Goal: Task Accomplishment & Management: Use online tool/utility

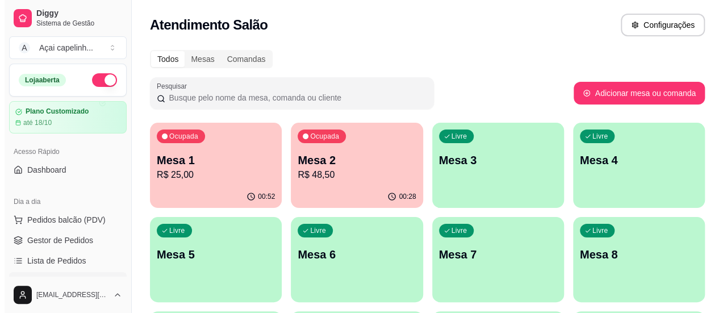
scroll to position [114, 0]
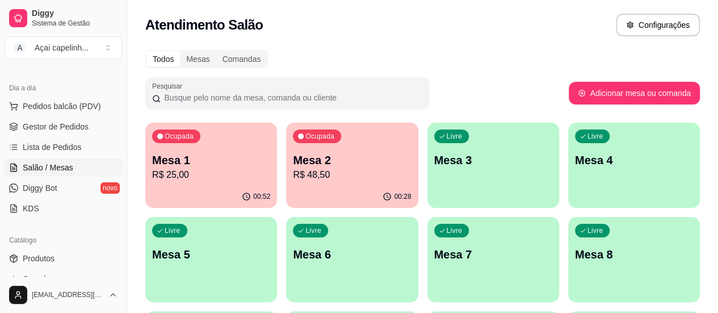
click at [195, 161] on p "Mesa 1" at bounding box center [211, 160] width 118 height 16
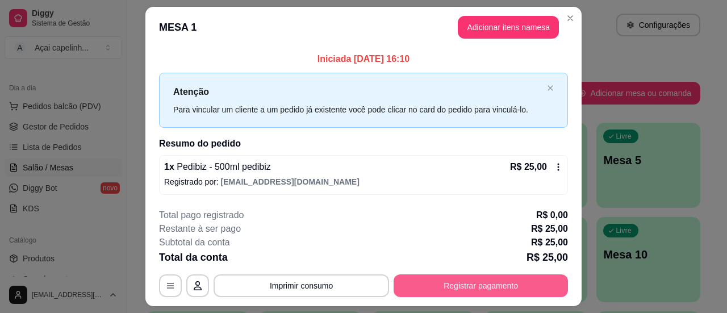
click at [493, 285] on button "Registrar pagamento" at bounding box center [481, 285] width 174 height 23
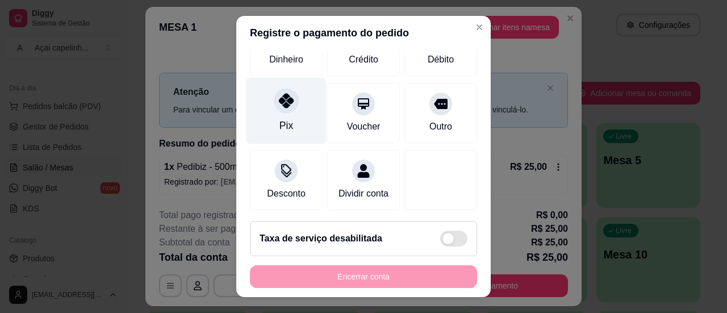
click at [279, 118] on div "Pix" at bounding box center [286, 125] width 14 height 15
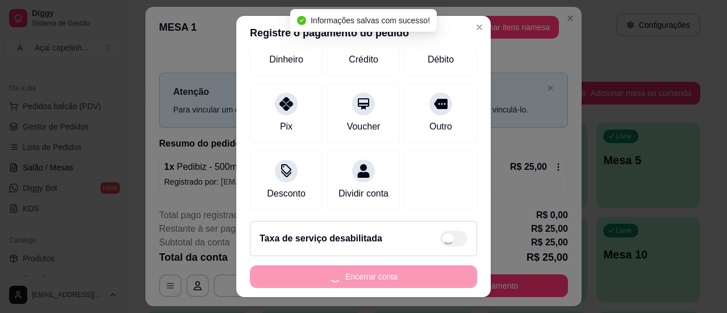
type input "R$ 0,00"
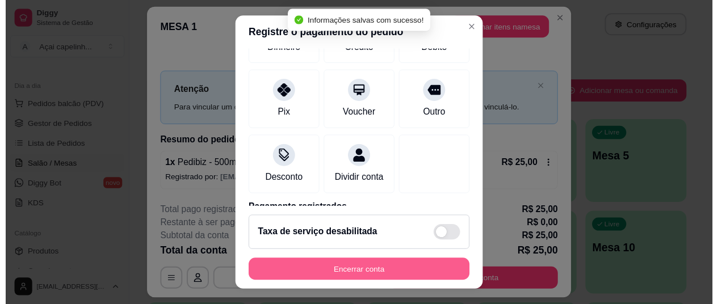
scroll to position [102, 0]
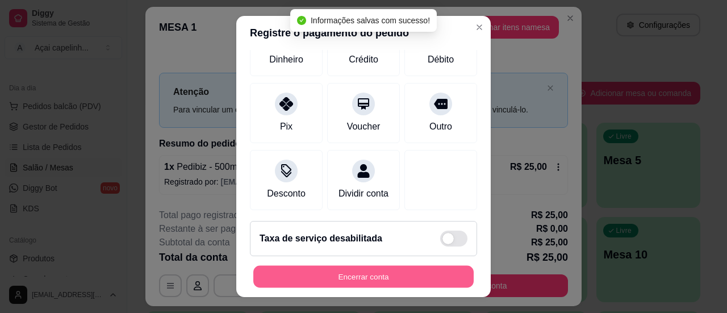
click at [383, 274] on button "Encerrar conta" at bounding box center [363, 277] width 220 height 22
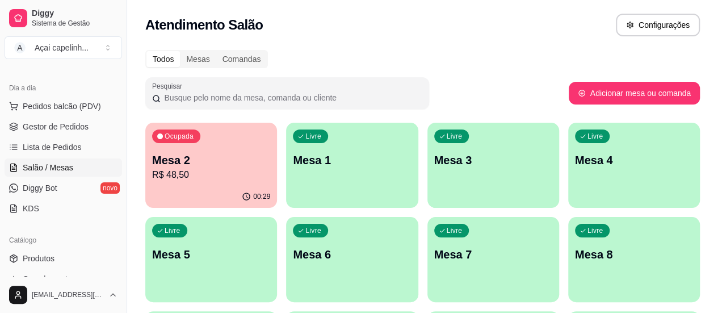
click at [692, 68] on div "Todos Mesas Comandas" at bounding box center [422, 59] width 555 height 18
click at [160, 5] on div "Atendimento Salão Configurações" at bounding box center [422, 21] width 591 height 43
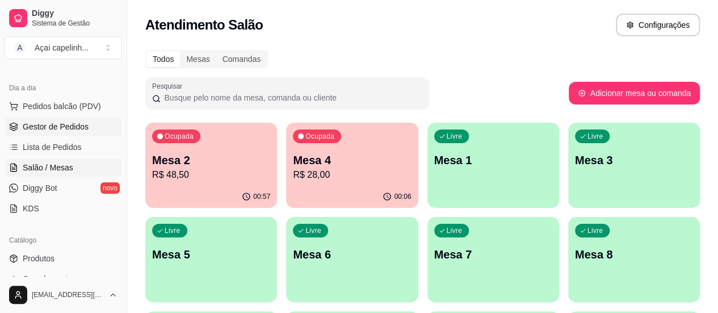
click at [78, 129] on span "Gestor de Pedidos" at bounding box center [56, 126] width 66 height 11
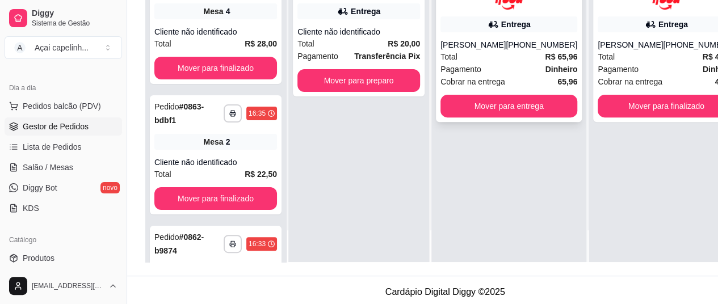
scroll to position [170, 0]
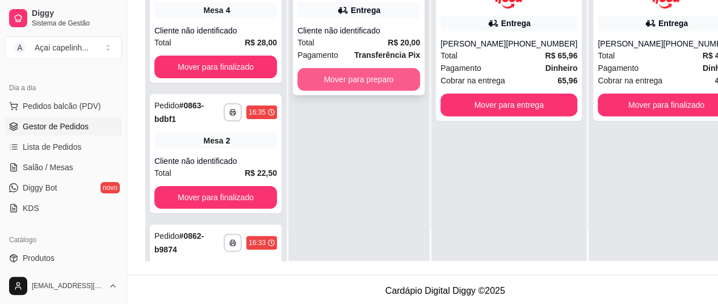
click at [356, 79] on button "Mover para preparo" at bounding box center [359, 79] width 123 height 23
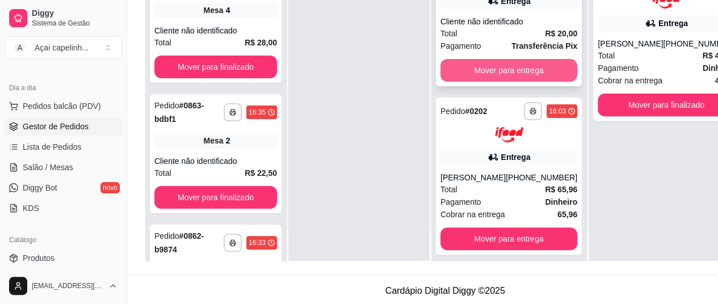
click at [527, 73] on button "Mover para entrega" at bounding box center [509, 70] width 137 height 23
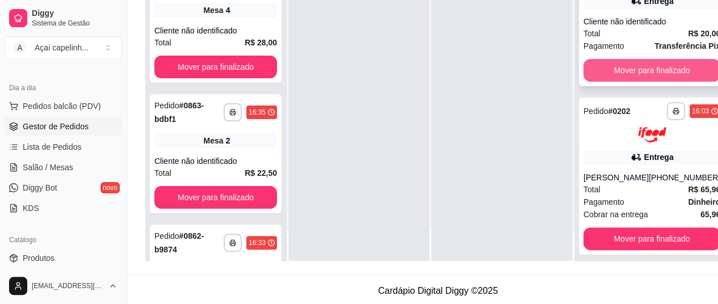
click at [611, 78] on button "Mover para finalizado" at bounding box center [652, 70] width 137 height 23
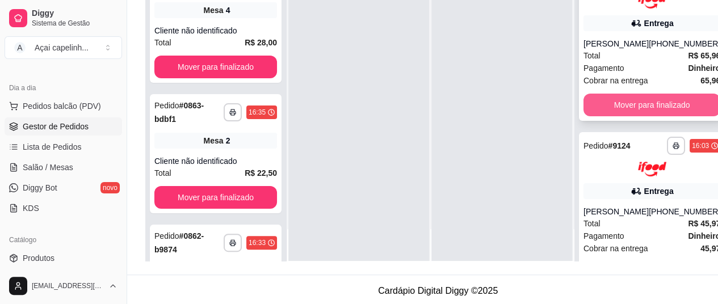
click at [615, 106] on button "Mover para finalizado" at bounding box center [652, 105] width 137 height 23
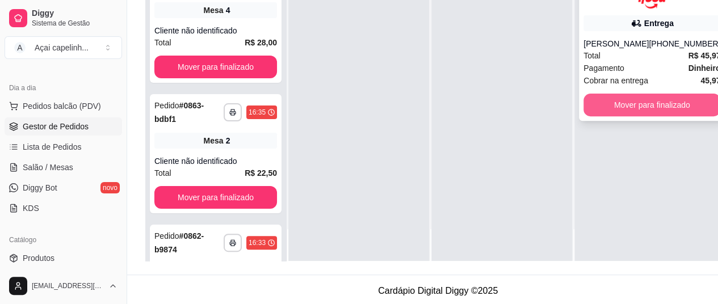
click at [617, 116] on button "Mover para finalizado" at bounding box center [652, 105] width 137 height 23
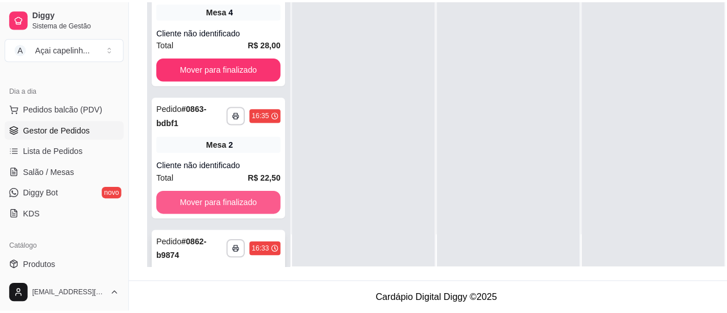
scroll to position [90, 0]
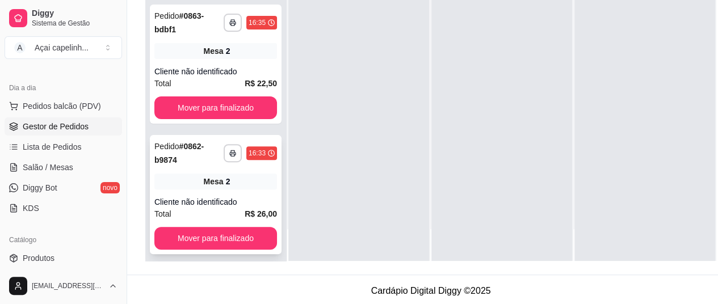
click at [226, 183] on div "2" at bounding box center [228, 181] width 5 height 11
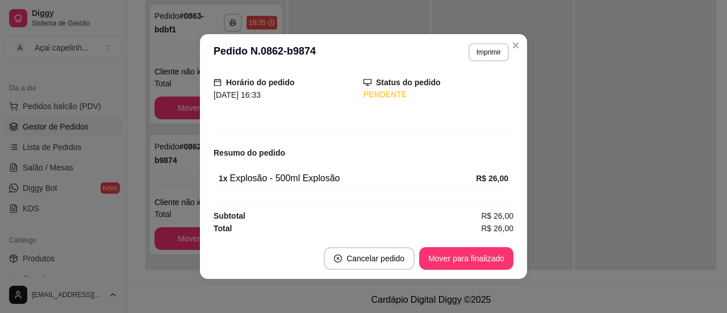
scroll to position [2, 0]
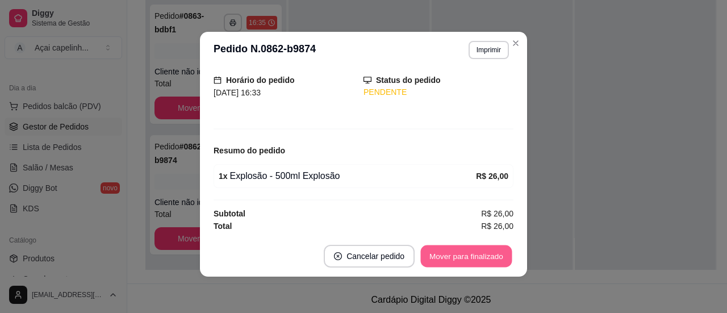
click at [477, 257] on button "Mover para finalizado" at bounding box center [466, 256] width 91 height 22
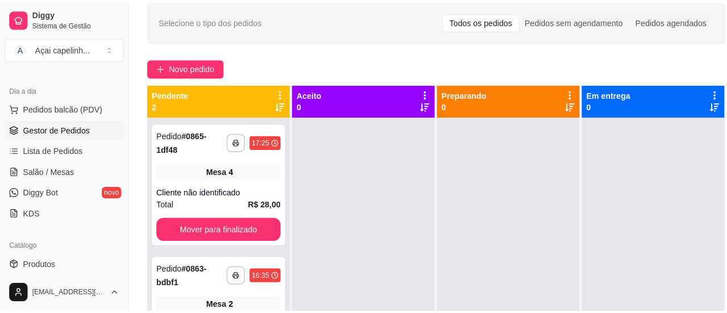
scroll to position [11, 0]
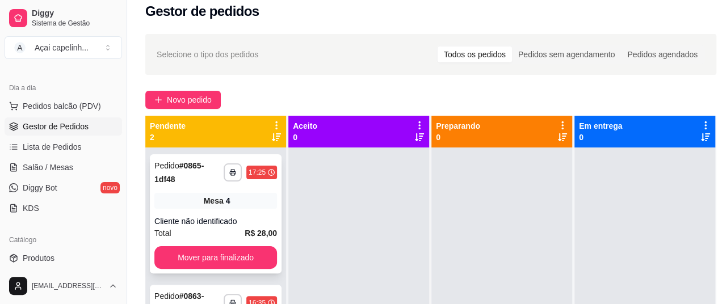
click at [237, 227] on div "Cliente não identificado" at bounding box center [215, 221] width 123 height 11
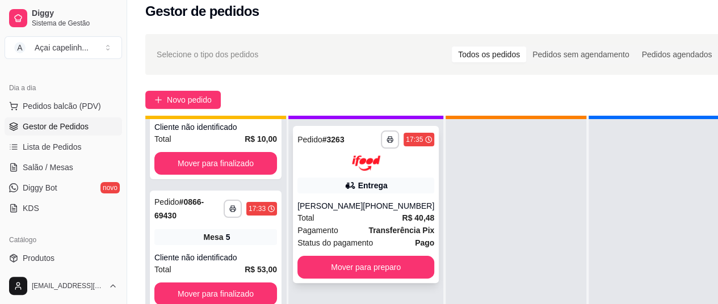
scroll to position [32, 0]
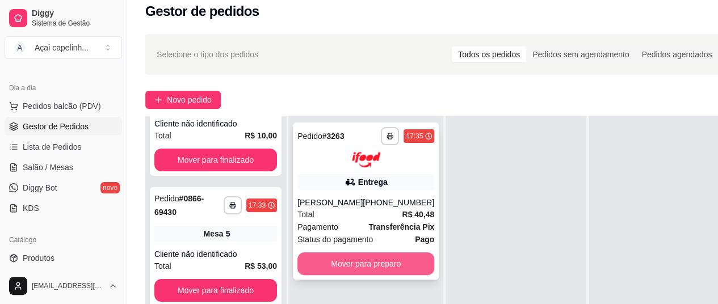
click at [379, 271] on button "Mover para preparo" at bounding box center [366, 264] width 137 height 23
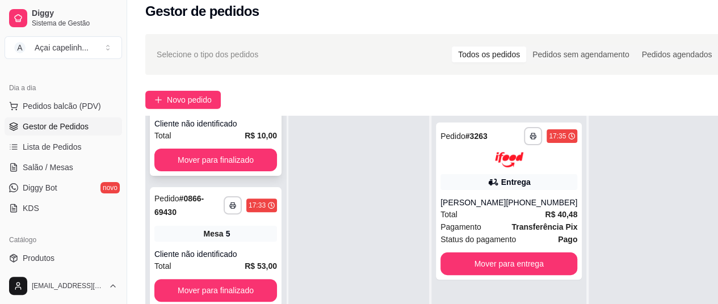
scroll to position [0, 0]
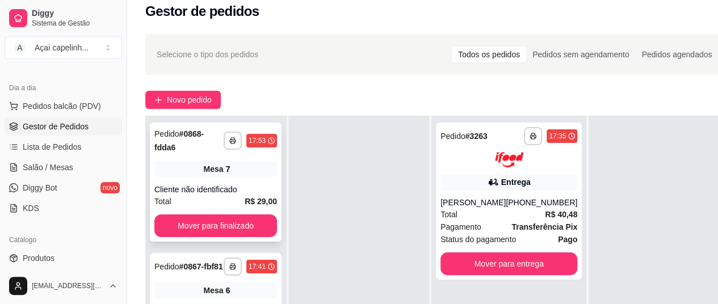
click at [164, 176] on div "Mesa 7" at bounding box center [215, 169] width 123 height 16
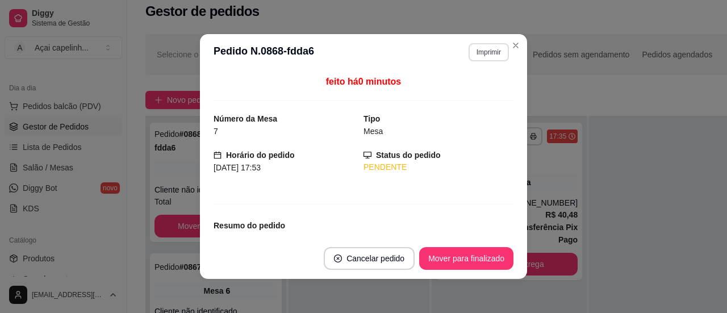
click at [487, 51] on button "Imprimir" at bounding box center [489, 52] width 40 height 18
click at [444, 91] on button "IMPRESSORA" at bounding box center [464, 92] width 82 height 18
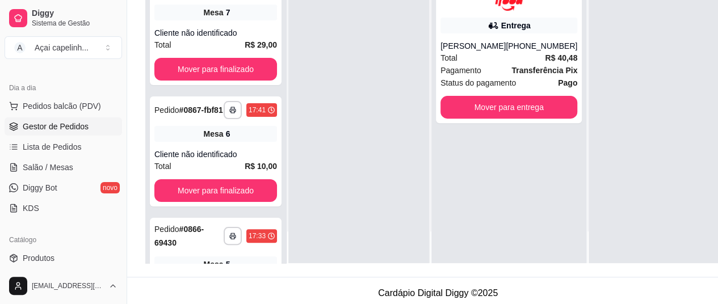
scroll to position [182, 0]
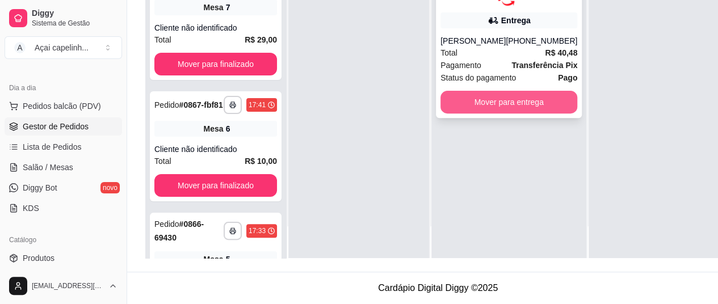
click at [485, 91] on button "Mover para entrega" at bounding box center [509, 102] width 137 height 23
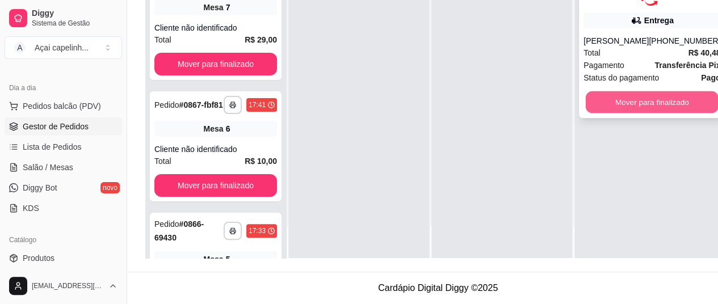
click at [624, 94] on button "Mover para finalizado" at bounding box center [652, 102] width 133 height 22
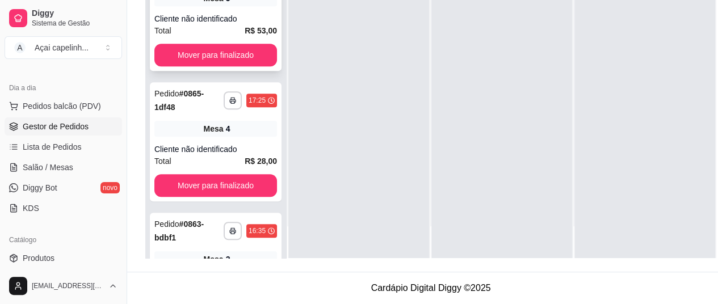
scroll to position [351, 0]
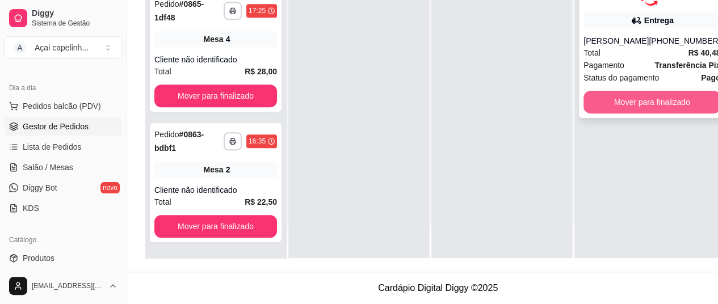
click at [612, 91] on button "Mover para finalizado" at bounding box center [652, 102] width 137 height 23
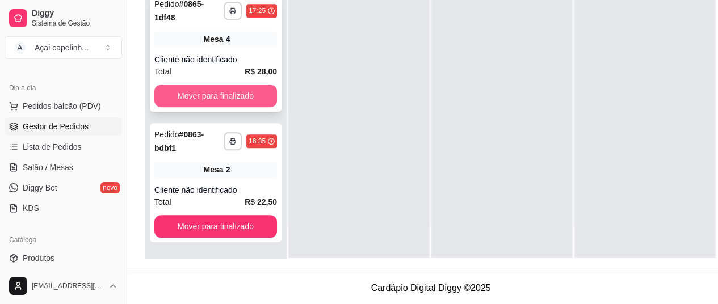
click at [191, 99] on button "Mover para finalizado" at bounding box center [215, 96] width 123 height 23
click at [191, 98] on button "Mover para finalizado" at bounding box center [215, 96] width 123 height 23
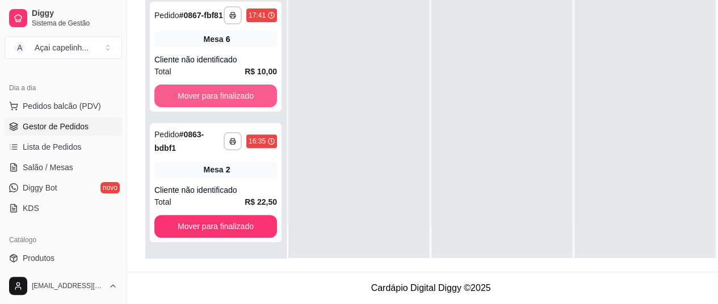
scroll to position [90, 0]
click at [191, 98] on button "Mover para finalizado" at bounding box center [215, 96] width 119 height 22
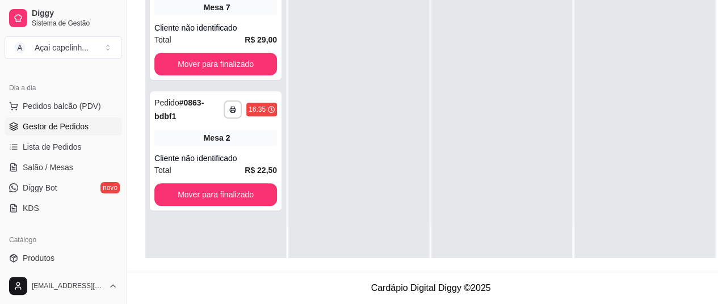
scroll to position [0, 0]
click at [203, 69] on div "**********" at bounding box center [216, 20] width 132 height 119
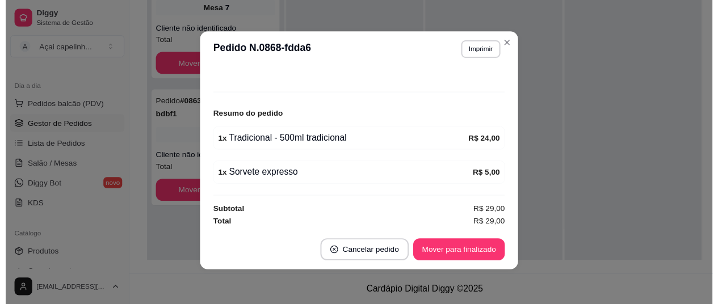
scroll to position [2, 0]
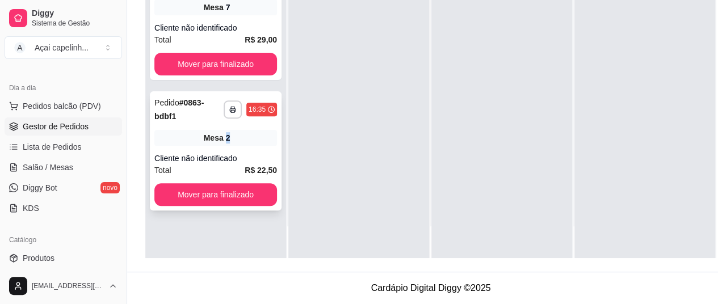
click at [233, 130] on div "Mesa 2" at bounding box center [215, 138] width 123 height 16
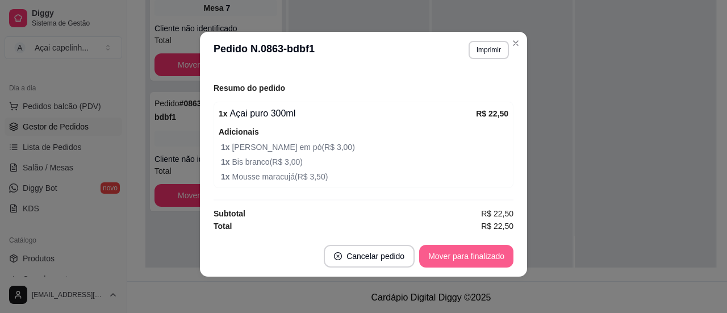
click at [460, 257] on button "Mover para finalizado" at bounding box center [466, 256] width 94 height 23
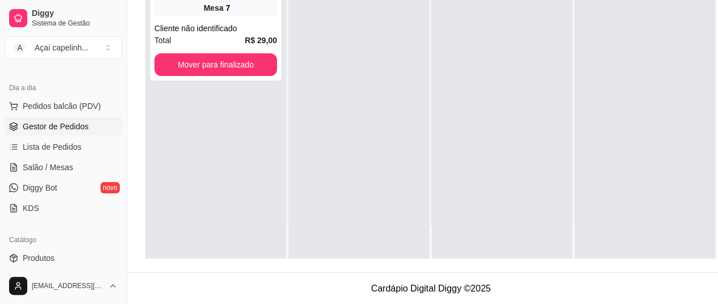
scroll to position [0, 0]
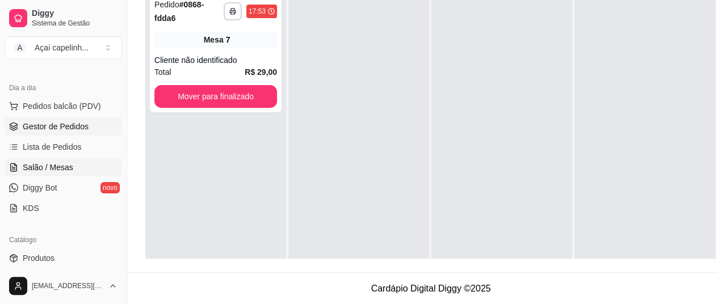
click at [75, 160] on link "Salão / Mesas" at bounding box center [64, 167] width 118 height 18
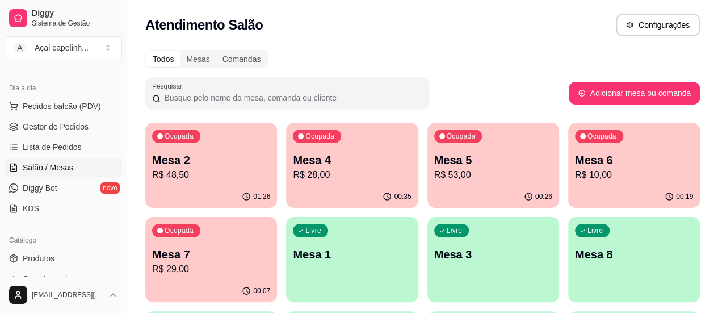
click at [190, 177] on p "R$ 48,50" at bounding box center [211, 175] width 118 height 14
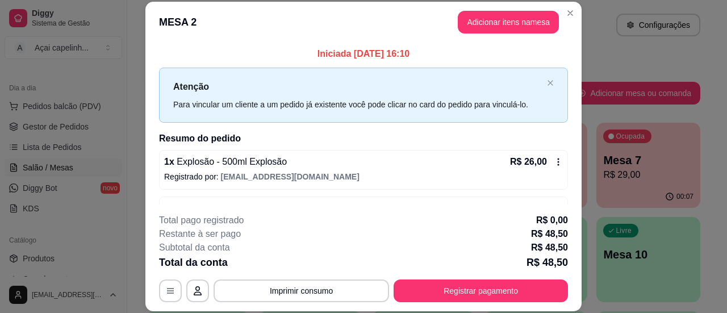
scroll to position [126, 0]
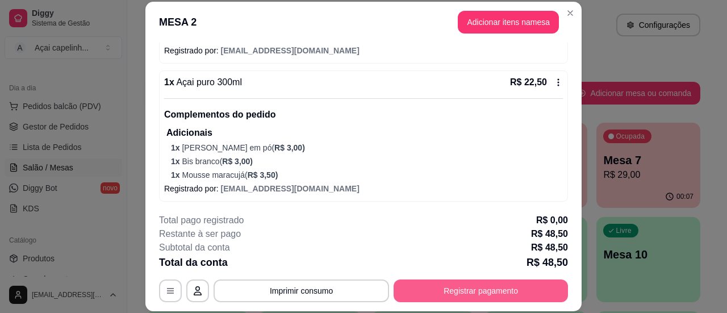
click at [486, 291] on button "Registrar pagamento" at bounding box center [481, 290] width 174 height 23
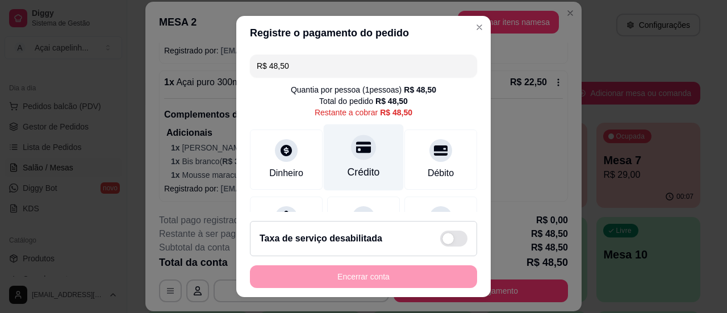
scroll to position [57, 0]
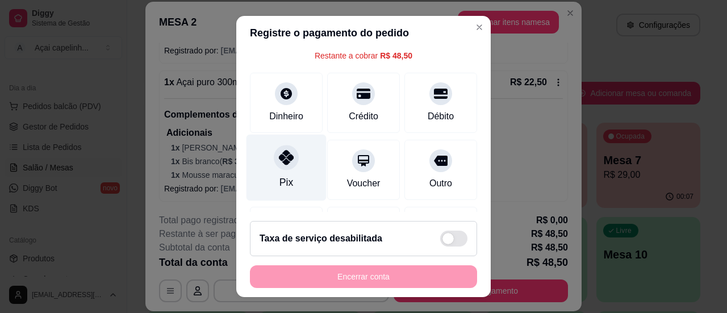
click at [278, 166] on div at bounding box center [286, 157] width 25 height 25
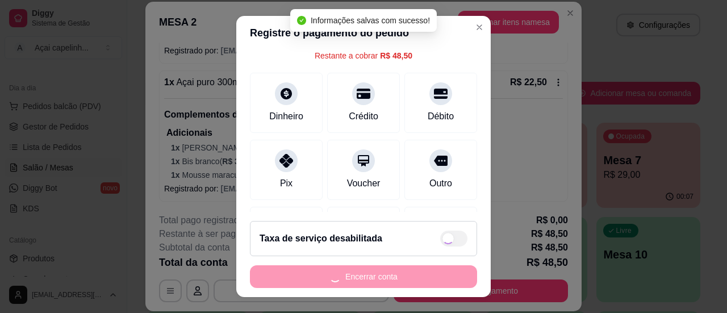
type input "R$ 0,00"
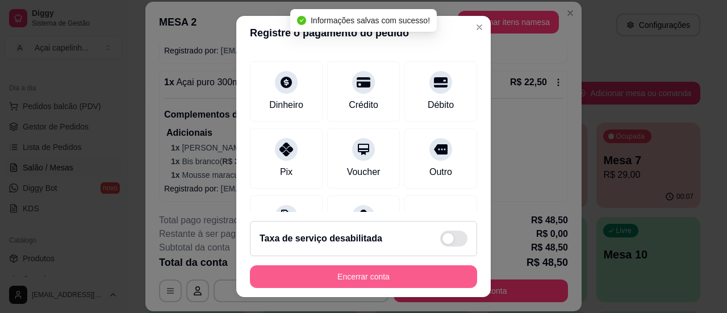
click at [375, 281] on button "Encerrar conta" at bounding box center [363, 276] width 227 height 23
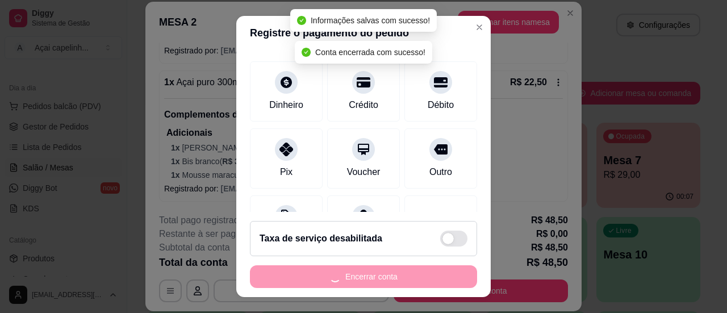
scroll to position [0, 0]
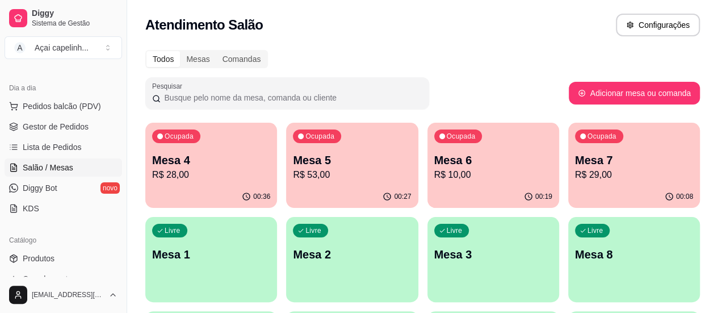
click at [575, 162] on p "Mesa 7" at bounding box center [634, 160] width 118 height 16
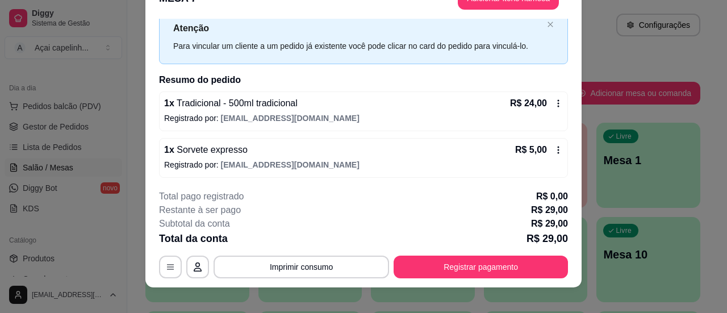
scroll to position [35, 0]
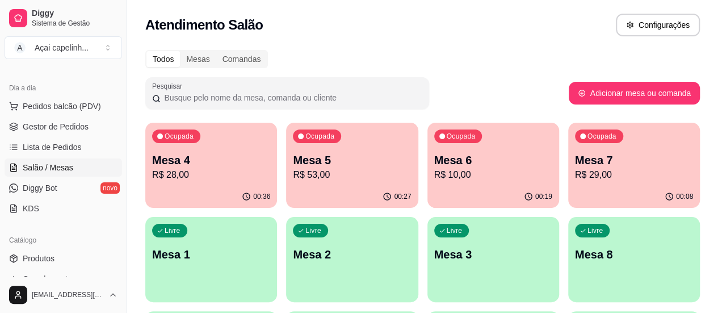
click at [434, 176] on p "R$ 10,00" at bounding box center [493, 175] width 118 height 14
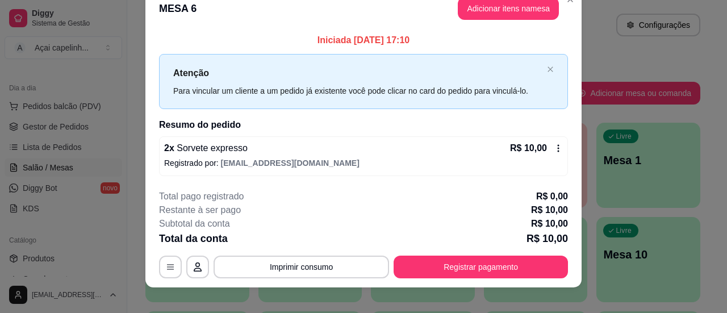
scroll to position [29, 0]
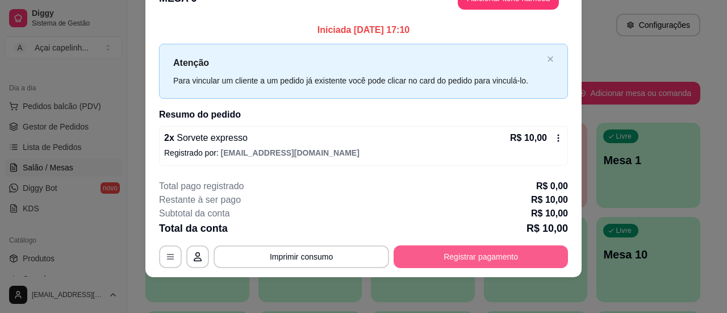
click at [478, 258] on button "Registrar pagamento" at bounding box center [481, 256] width 174 height 23
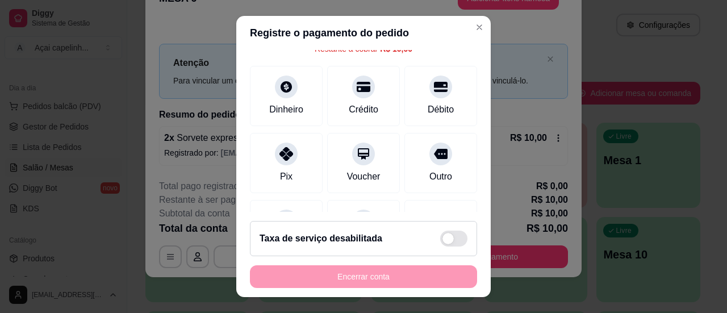
scroll to position [114, 0]
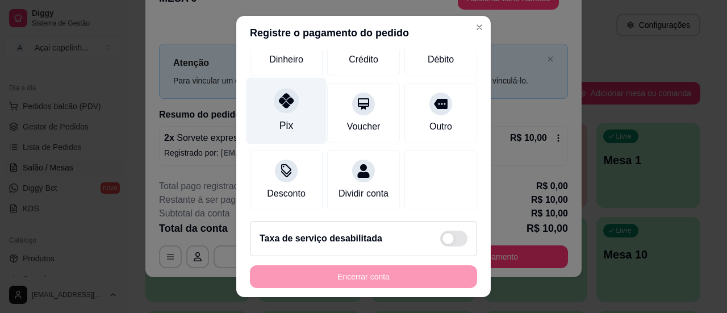
click at [287, 99] on div at bounding box center [286, 100] width 25 height 25
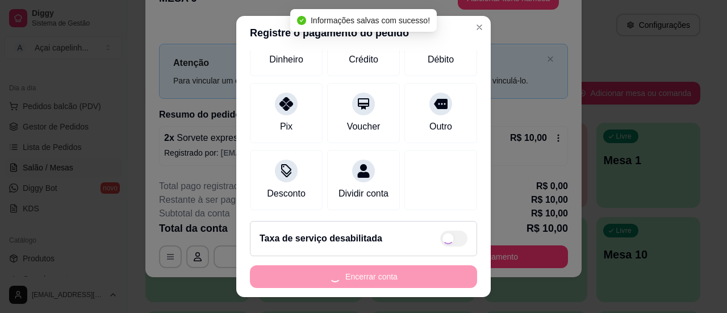
type input "R$ 0,00"
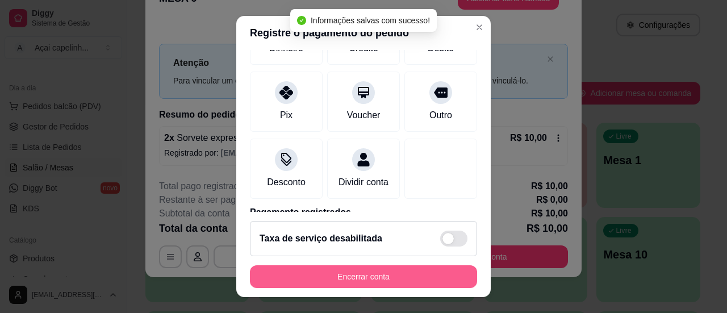
scroll to position [102, 0]
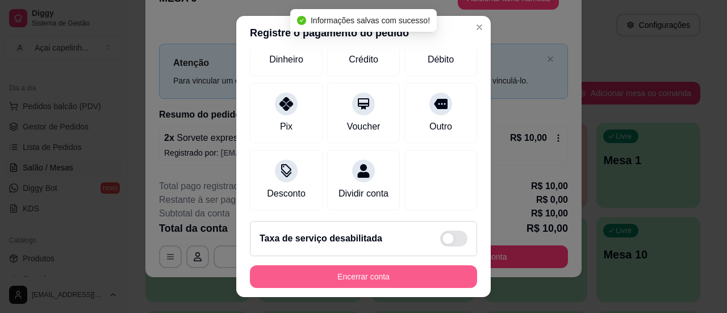
click at [385, 280] on button "Encerrar conta" at bounding box center [363, 276] width 227 height 23
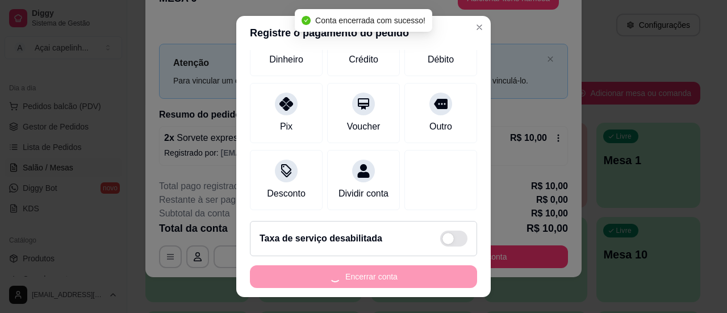
scroll to position [0, 0]
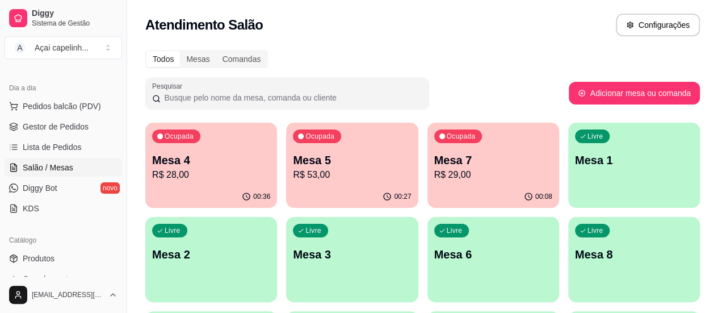
click at [434, 164] on p "Mesa 7" at bounding box center [493, 160] width 118 height 16
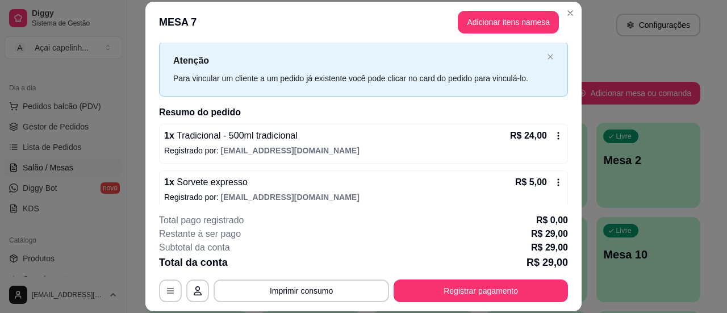
scroll to position [35, 0]
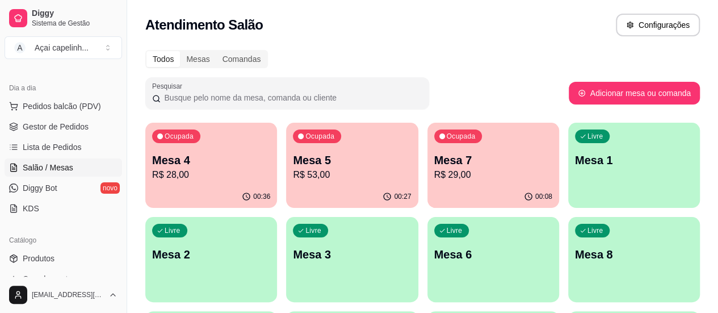
click at [304, 169] on p "R$ 53,00" at bounding box center [352, 175] width 118 height 14
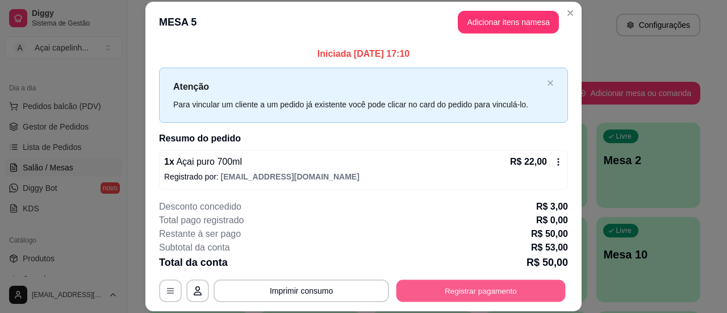
click at [471, 289] on button "Registrar pagamento" at bounding box center [480, 291] width 169 height 22
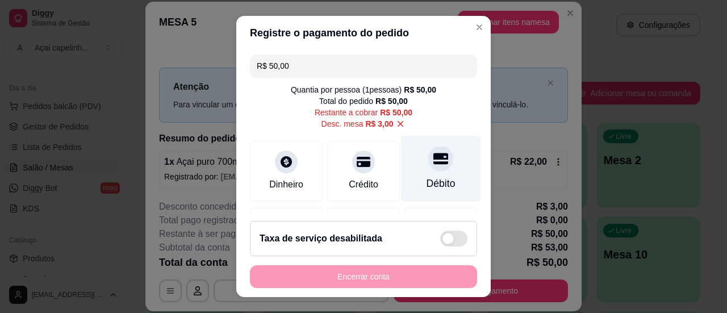
scroll to position [0, 0]
click at [427, 178] on div "Débito" at bounding box center [441, 183] width 29 height 15
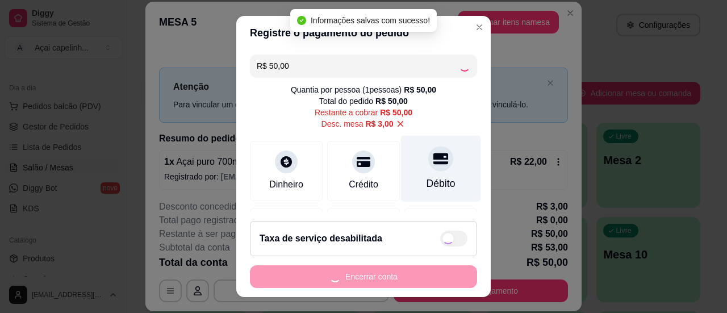
type input "R$ 0,00"
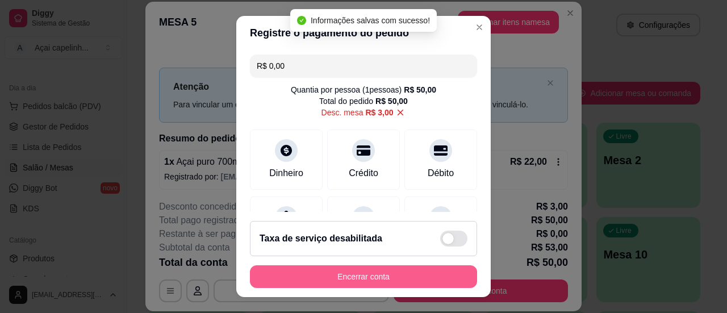
click at [383, 271] on button "Encerrar conta" at bounding box center [363, 276] width 227 height 23
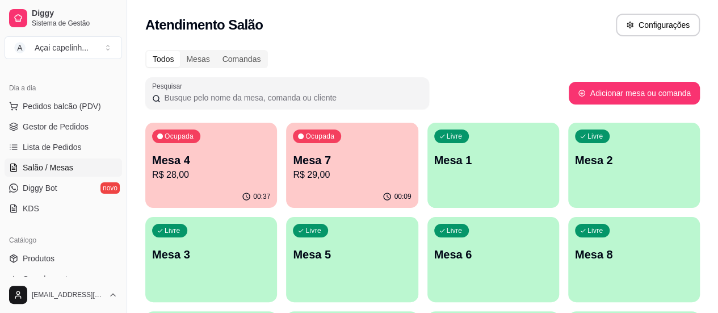
click at [331, 184] on div "Ocupada Mesa 7 R$ 29,00" at bounding box center [352, 154] width 132 height 63
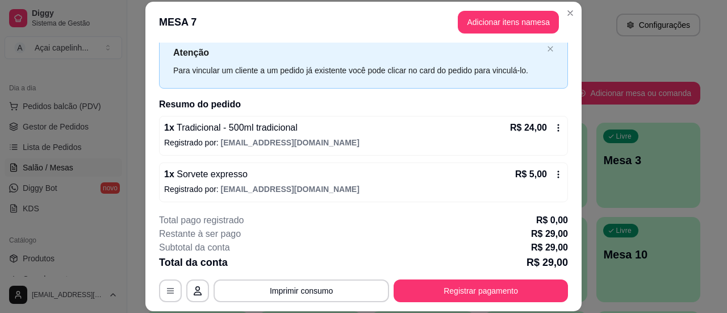
scroll to position [35, 0]
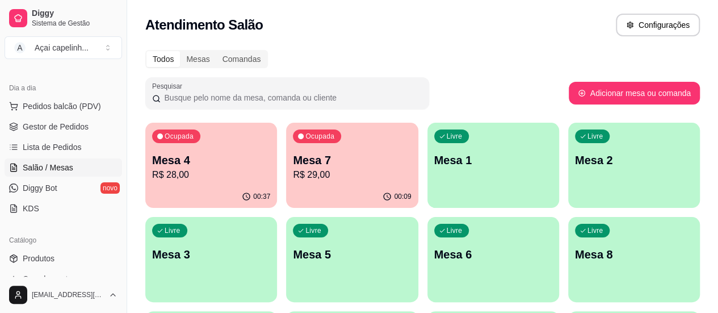
click at [203, 174] on p "R$ 28,00" at bounding box center [211, 175] width 118 height 14
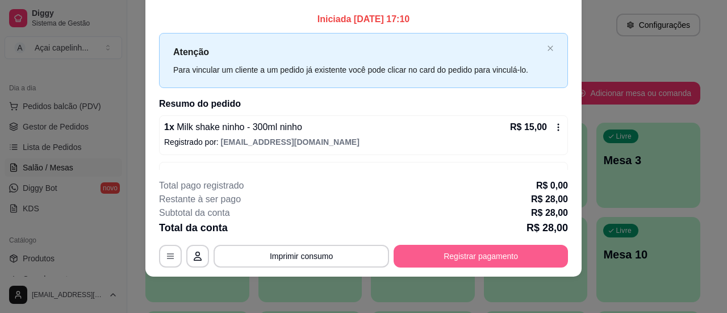
click at [486, 257] on button "Registrar pagamento" at bounding box center [481, 256] width 174 height 23
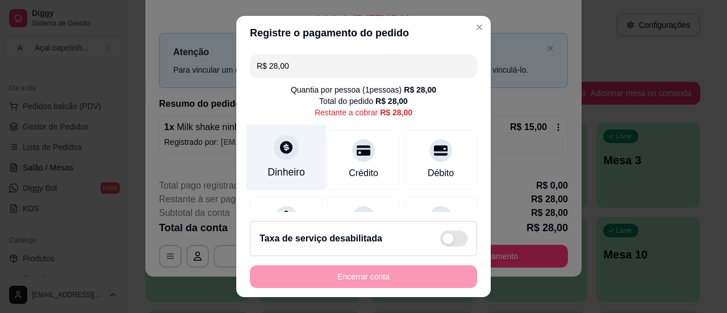
scroll to position [57, 0]
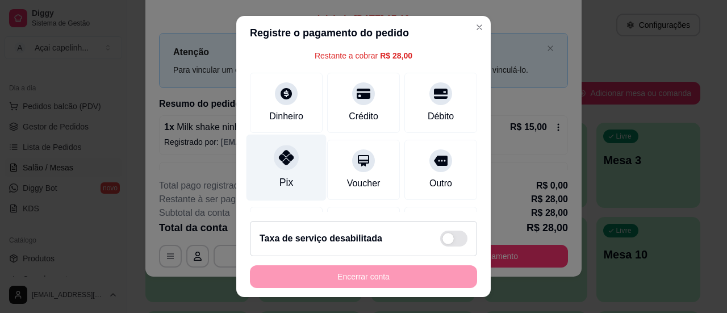
click at [294, 162] on div "Pix" at bounding box center [287, 167] width 80 height 66
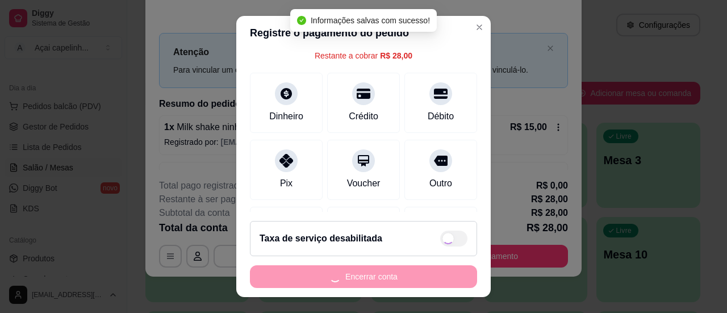
type input "R$ 0,00"
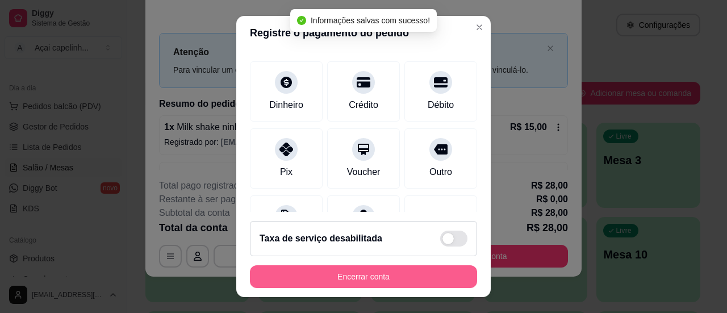
click at [387, 279] on button "Encerrar conta" at bounding box center [363, 276] width 227 height 23
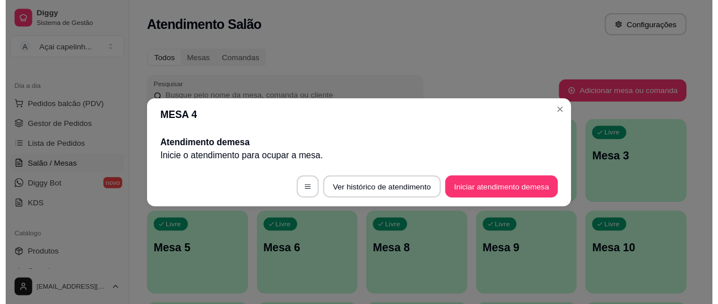
scroll to position [0, 0]
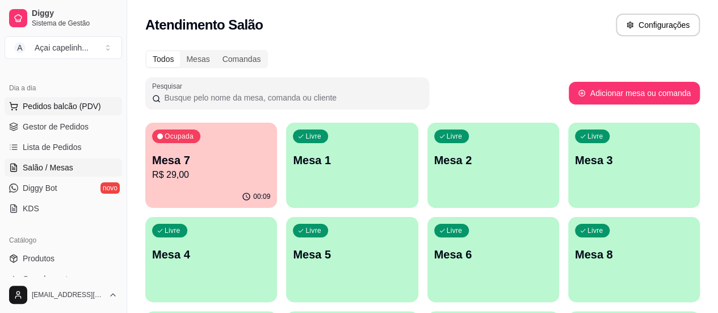
click at [67, 101] on span "Pedidos balcão (PDV)" at bounding box center [62, 106] width 78 height 11
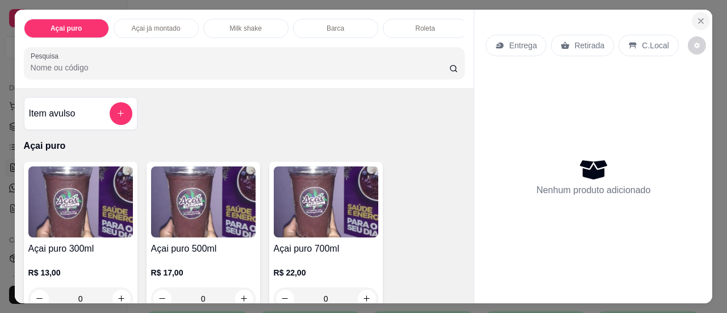
click at [692, 12] on button "Close" at bounding box center [701, 21] width 18 height 18
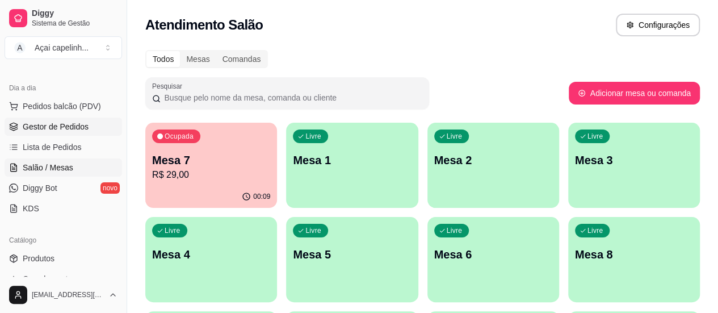
click at [62, 131] on span "Gestor de Pedidos" at bounding box center [56, 126] width 66 height 11
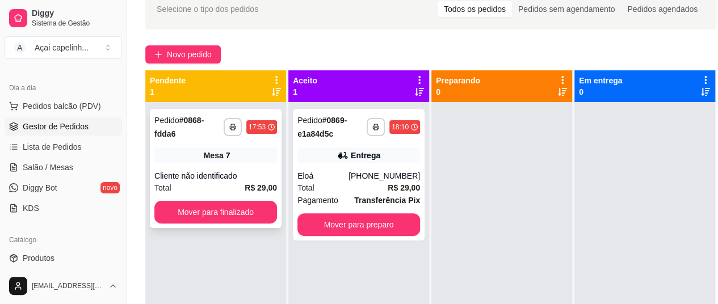
click at [221, 174] on div "Cliente não identificado" at bounding box center [215, 175] width 123 height 11
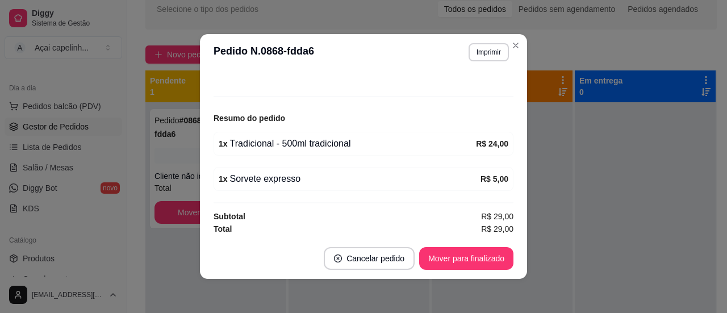
scroll to position [2, 0]
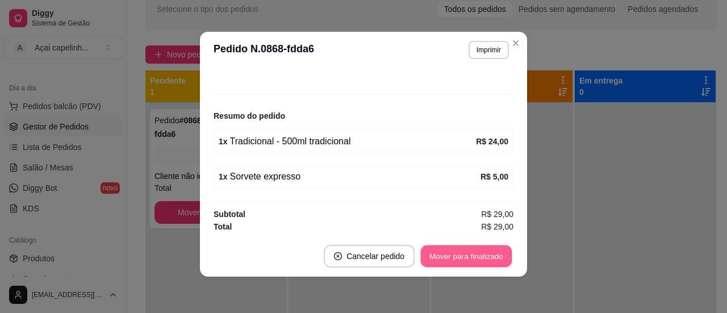
click at [469, 256] on button "Mover para finalizado" at bounding box center [466, 256] width 91 height 22
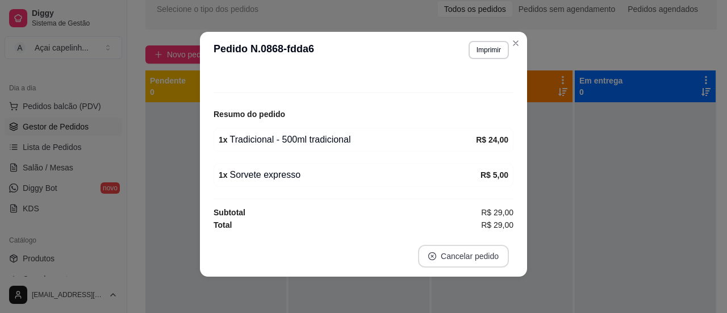
scroll to position [70, 0]
click at [468, 129] on div "1 x Tradicional - 500ml tradicional R$ 24,00" at bounding box center [364, 141] width 300 height 24
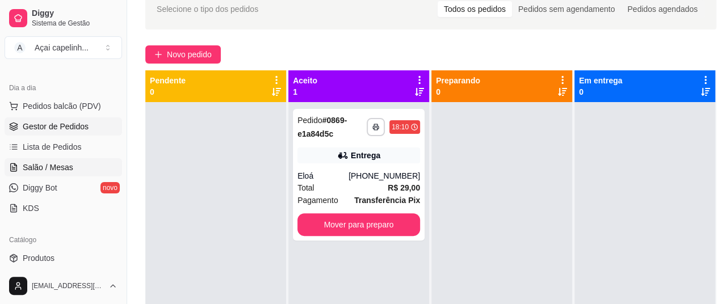
click at [51, 164] on span "Salão / Mesas" at bounding box center [48, 167] width 51 height 11
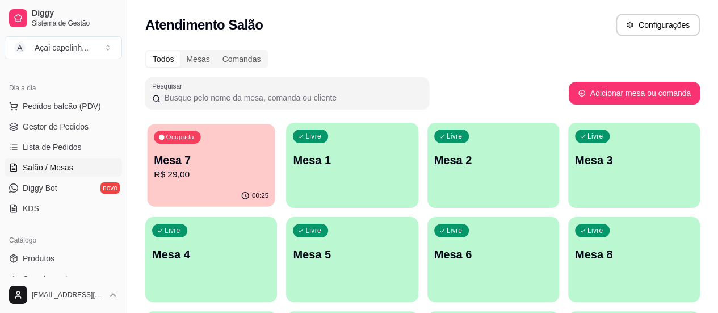
click at [188, 153] on p "Mesa 7" at bounding box center [211, 160] width 115 height 15
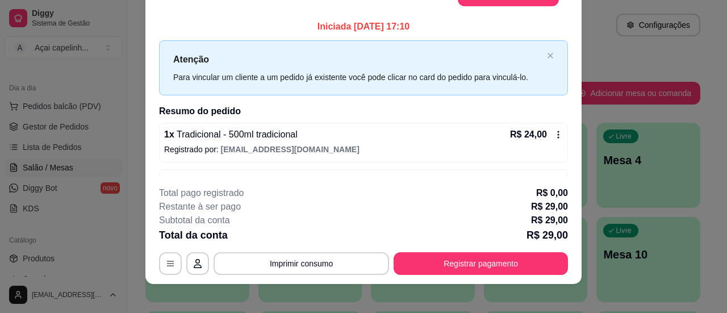
scroll to position [35, 0]
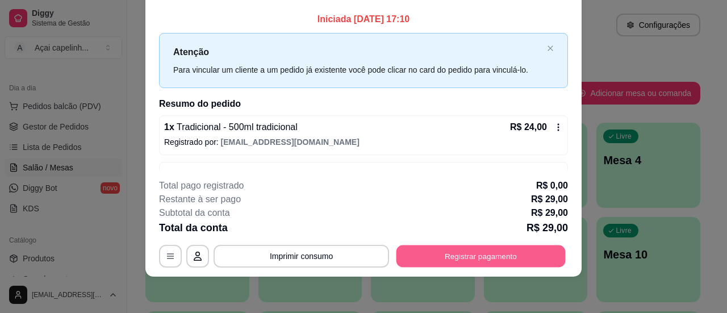
click at [480, 254] on button "Registrar pagamento" at bounding box center [480, 256] width 169 height 22
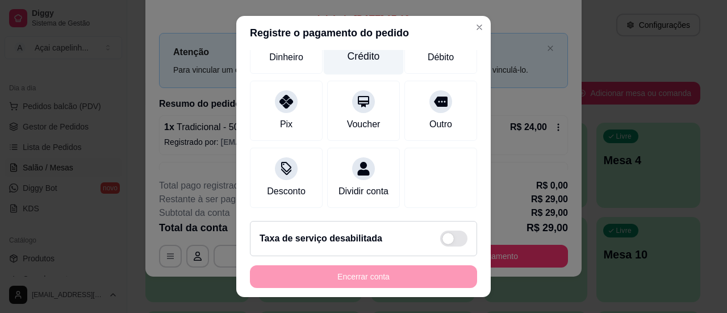
scroll to position [127, 0]
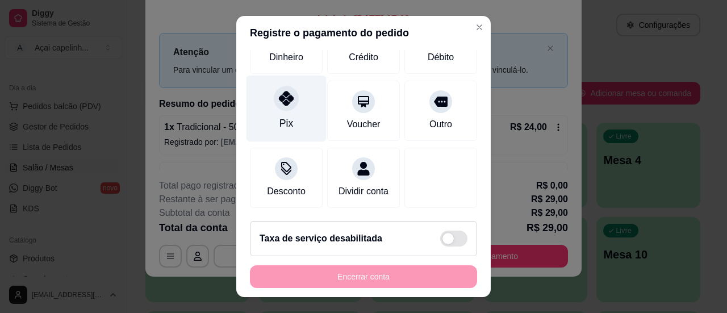
click at [258, 102] on div "Pix" at bounding box center [287, 108] width 80 height 66
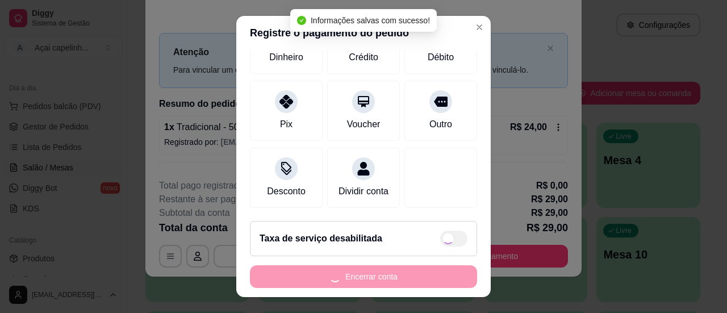
type input "R$ 0,00"
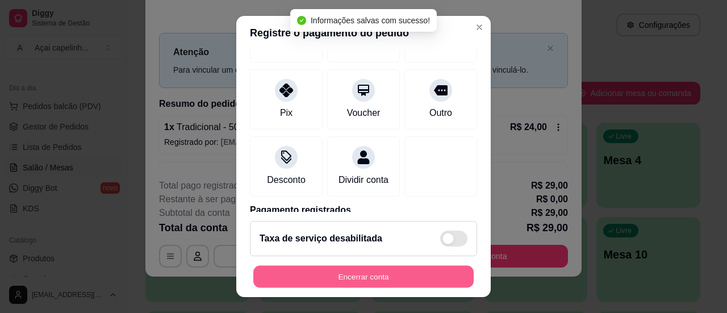
click at [382, 277] on button "Encerrar conta" at bounding box center [363, 277] width 220 height 22
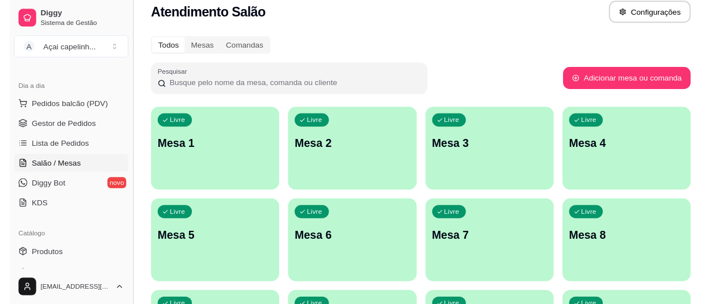
scroll to position [0, 0]
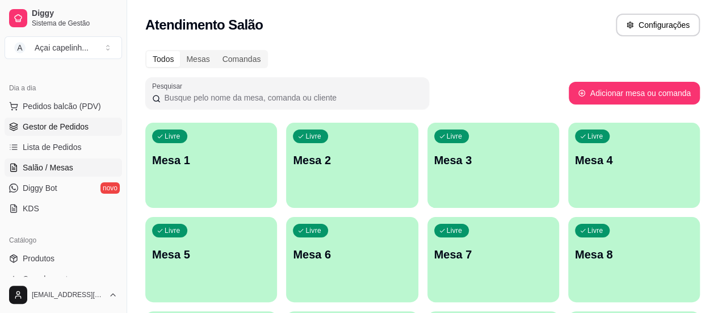
click at [87, 131] on link "Gestor de Pedidos" at bounding box center [64, 127] width 118 height 18
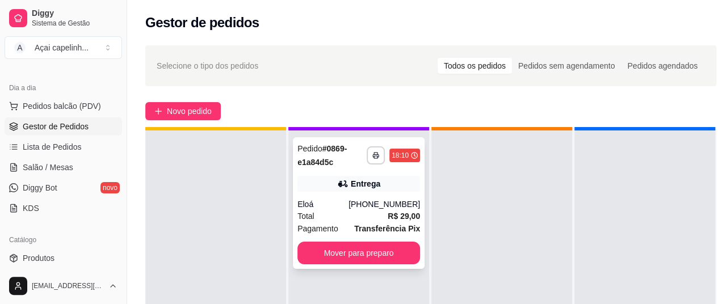
scroll to position [40, 0]
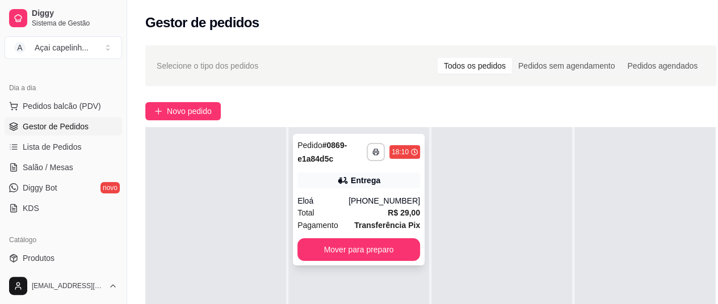
click at [334, 195] on div "Eloá" at bounding box center [323, 200] width 51 height 11
